Goal: Task Accomplishment & Management: Use online tool/utility

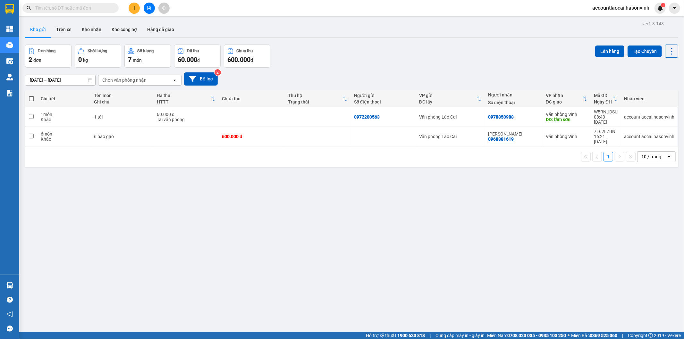
click at [68, 7] on input "text" at bounding box center [73, 7] width 76 height 7
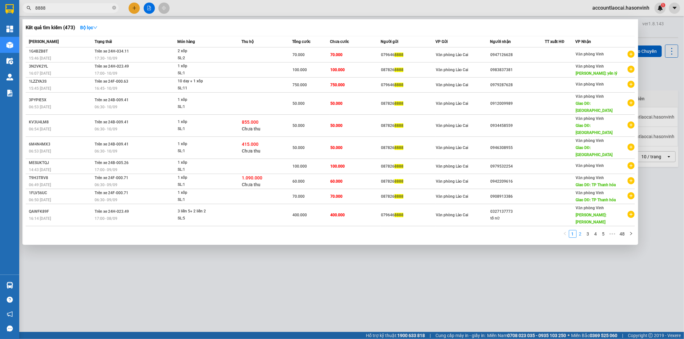
type input "8888"
click at [581, 231] on link "2" at bounding box center [580, 234] width 7 height 7
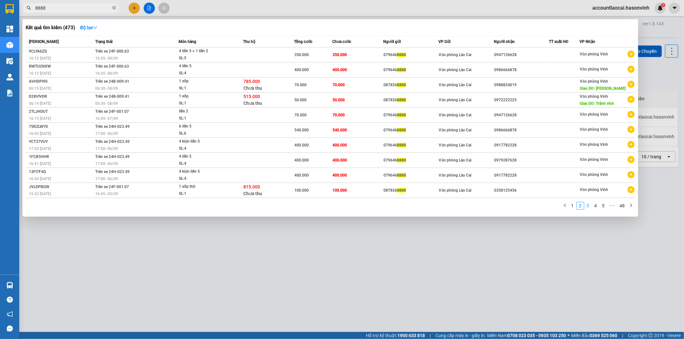
click at [590, 206] on link "3" at bounding box center [588, 205] width 7 height 7
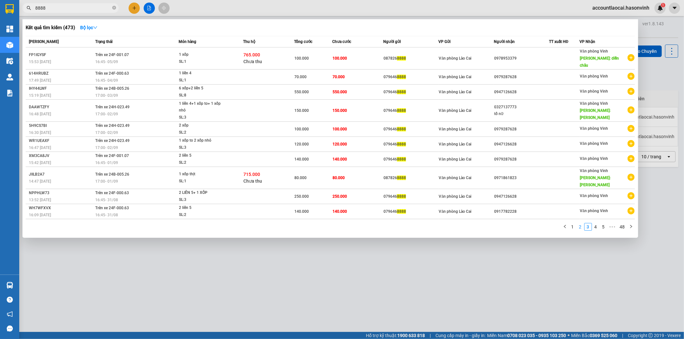
click at [582, 224] on link "2" at bounding box center [580, 227] width 7 height 7
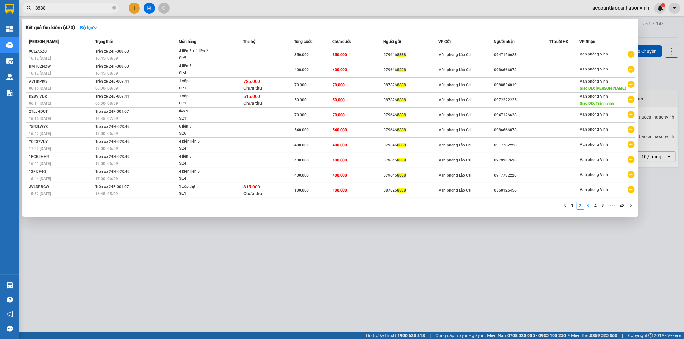
click at [588, 204] on link "3" at bounding box center [588, 205] width 7 height 7
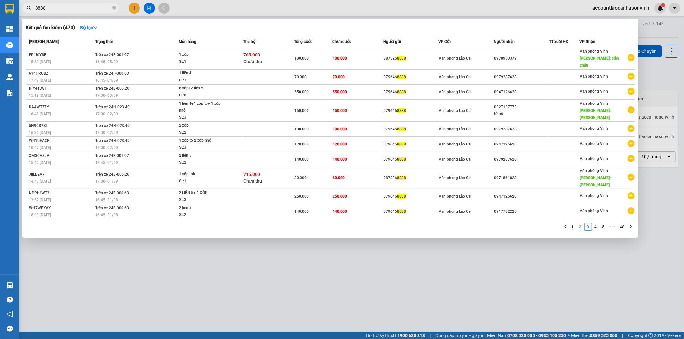
click at [580, 224] on link "2" at bounding box center [580, 227] width 7 height 7
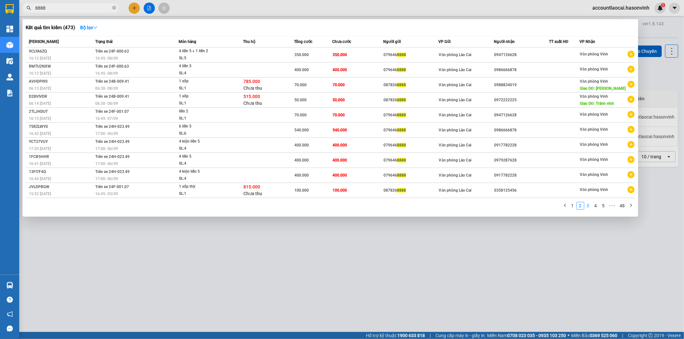
click at [587, 207] on link "3" at bounding box center [588, 205] width 7 height 7
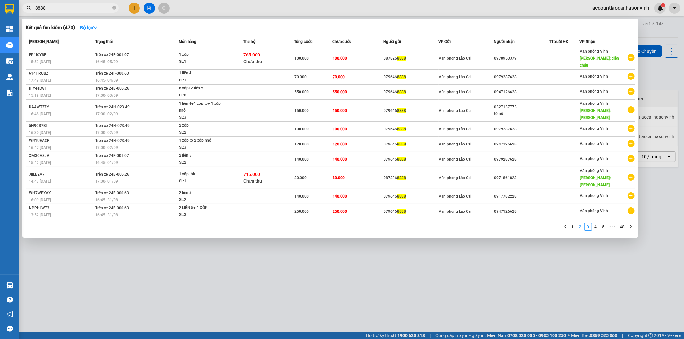
click at [580, 224] on link "2" at bounding box center [580, 227] width 7 height 7
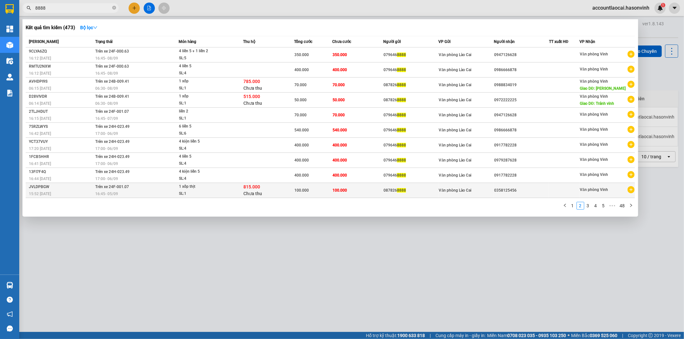
click at [318, 195] on td "100.000" at bounding box center [313, 190] width 38 height 15
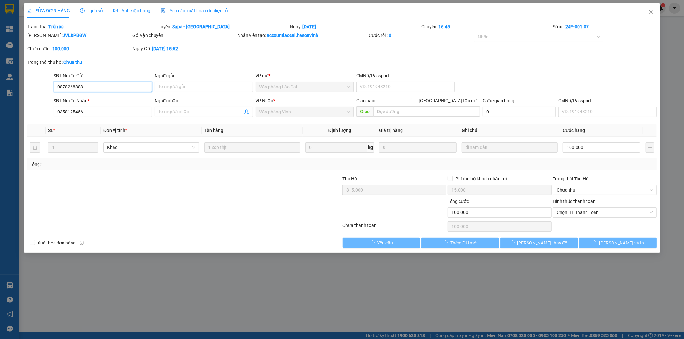
type input "0878268888"
type input "0358125456"
type input "815.000"
type input "15.000"
type input "100.000"
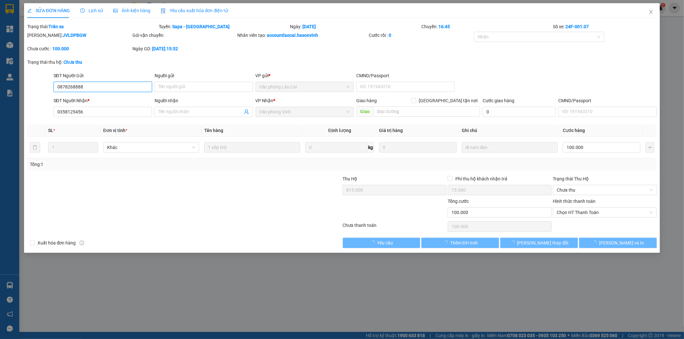
type input "100.000"
